Goal: Task Accomplishment & Management: Manage account settings

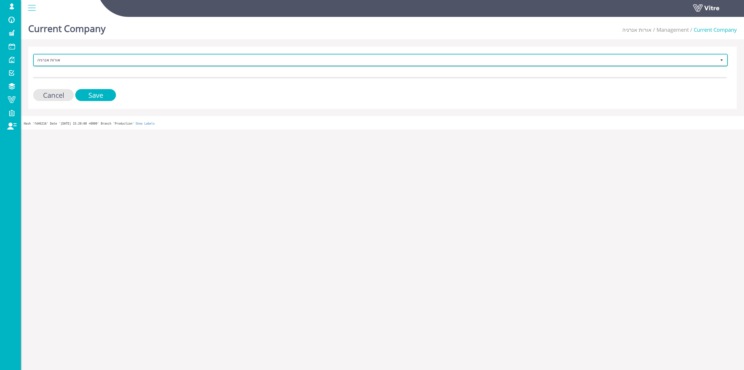
click at [395, 61] on span "אורות אנרגיה" at bounding box center [375, 60] width 683 height 10
click at [389, 62] on span "אורות אנרגיה" at bounding box center [375, 60] width 683 height 10
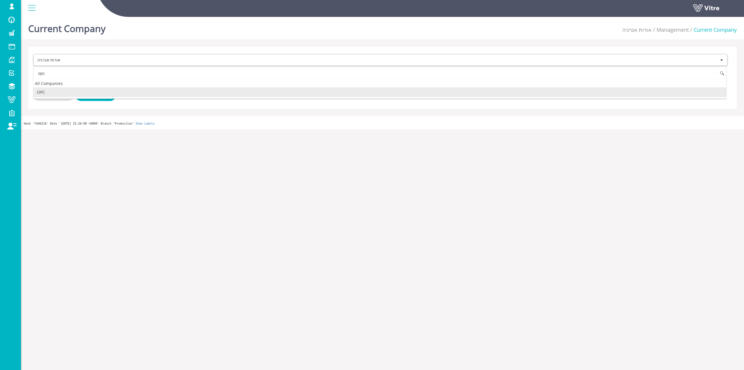
click at [56, 94] on li "OPC" at bounding box center [379, 92] width 693 height 10
type input "opc"
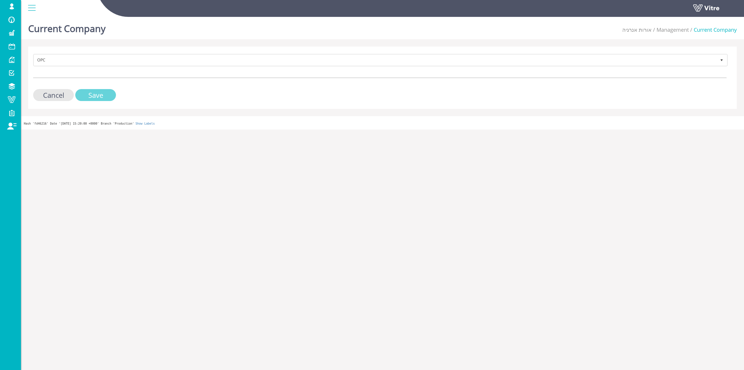
click at [92, 96] on input "Save" at bounding box center [95, 95] width 41 height 12
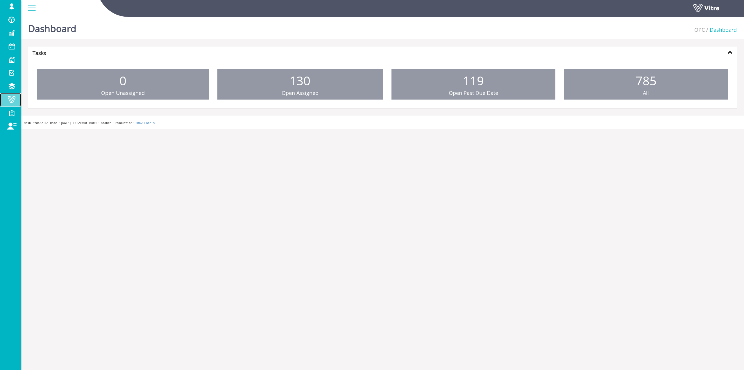
drag, startPoint x: 0, startPoint y: 0, endPoint x: 19, endPoint y: 102, distance: 103.8
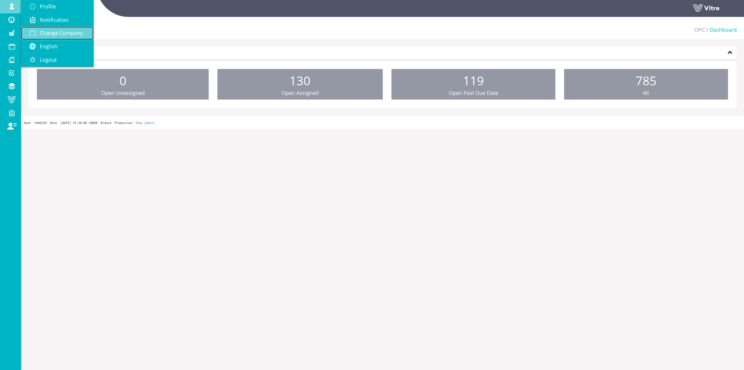
click at [55, 33] on span "Change Company" at bounding box center [61, 32] width 43 height 7
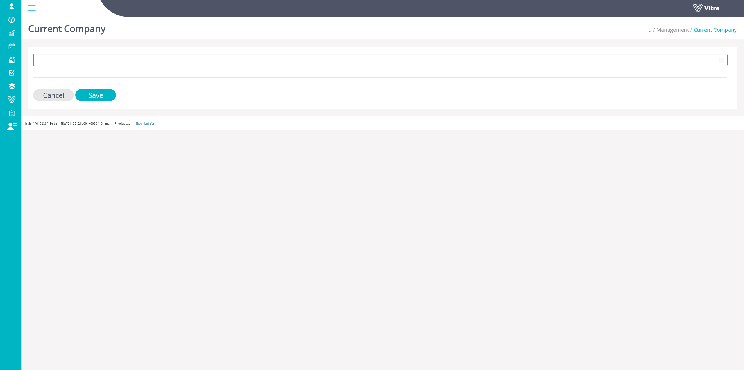
click at [136, 57] on span at bounding box center [375, 60] width 683 height 10
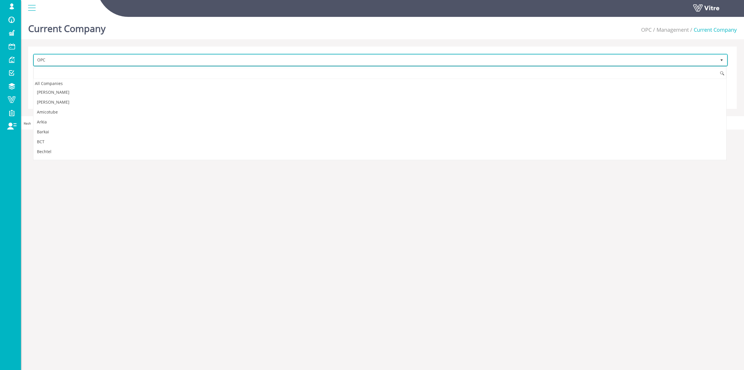
scroll to position [473, 0]
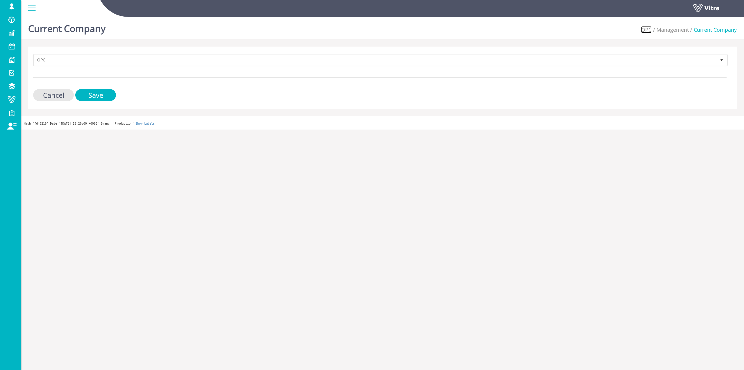
click at [646, 30] on link "OPC" at bounding box center [647, 29] width 10 height 7
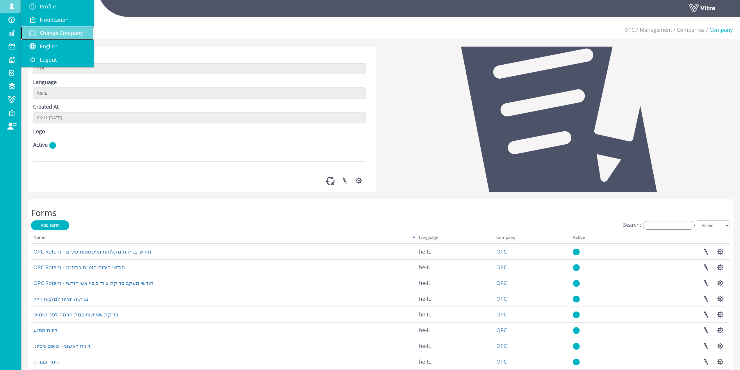
click at [76, 39] on link "Change Company" at bounding box center [57, 32] width 73 height 13
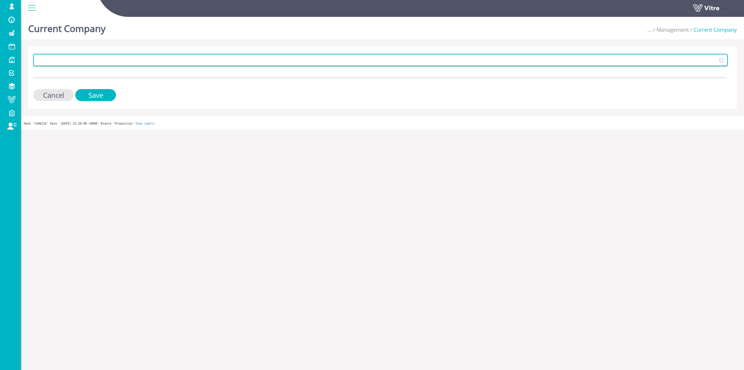
click at [101, 61] on span at bounding box center [375, 60] width 683 height 10
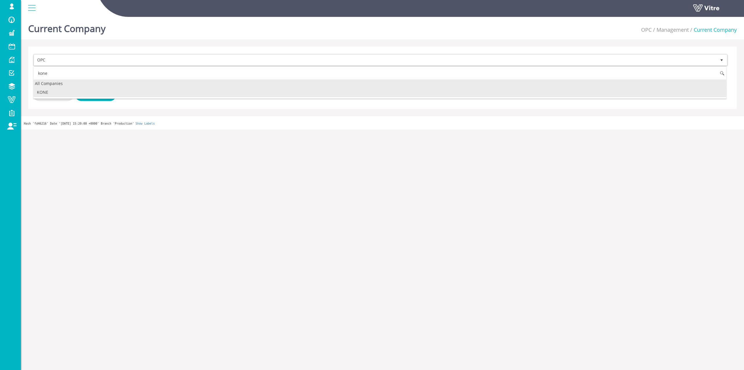
drag, startPoint x: 79, startPoint y: 84, endPoint x: 79, endPoint y: 88, distance: 4.1
click at [79, 85] on div "All Companies" at bounding box center [379, 83] width 693 height 8
type input "kone"
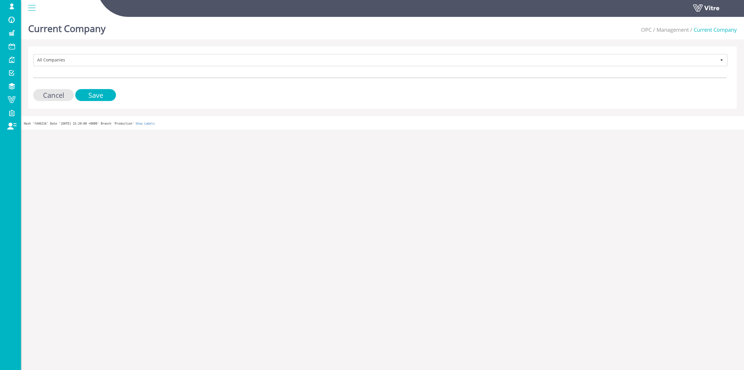
click at [79, 89] on form "All Companies Cancel Save" at bounding box center [380, 77] width 694 height 47
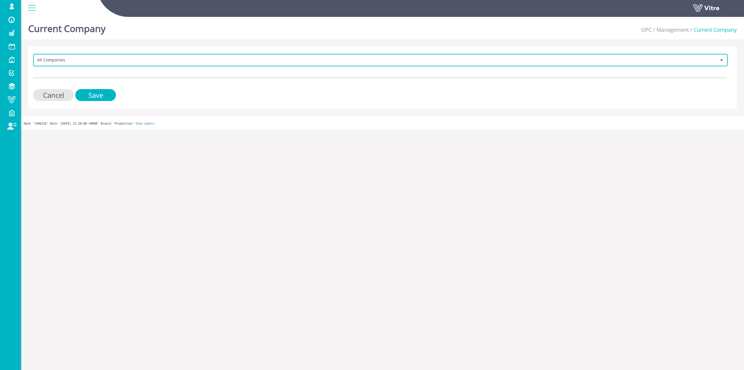
click at [84, 63] on span "All Companies" at bounding box center [375, 60] width 683 height 10
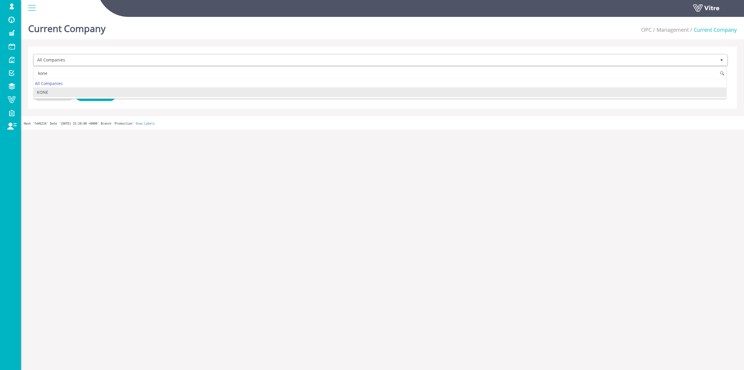
click at [67, 90] on li "KONE" at bounding box center [379, 92] width 693 height 10
type input "kone"
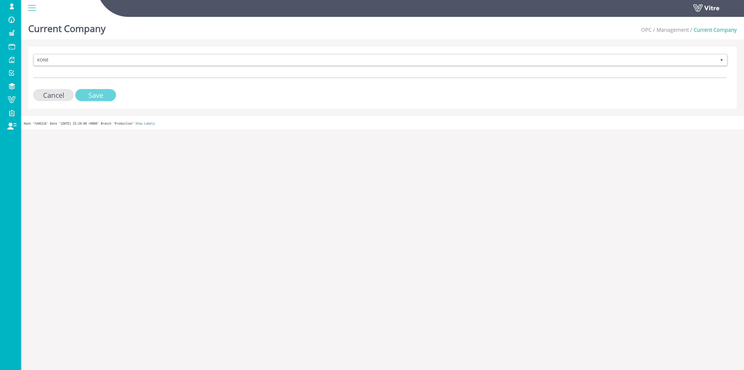
click at [84, 92] on input "Save" at bounding box center [95, 95] width 41 height 12
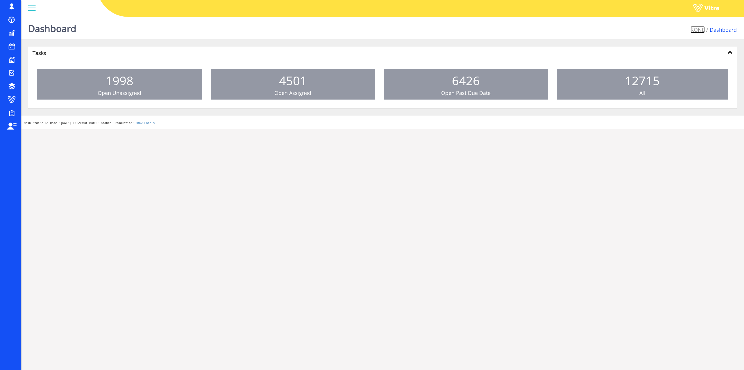
click at [699, 31] on link "KONE" at bounding box center [698, 29] width 14 height 7
